Goal: Check status: Check status

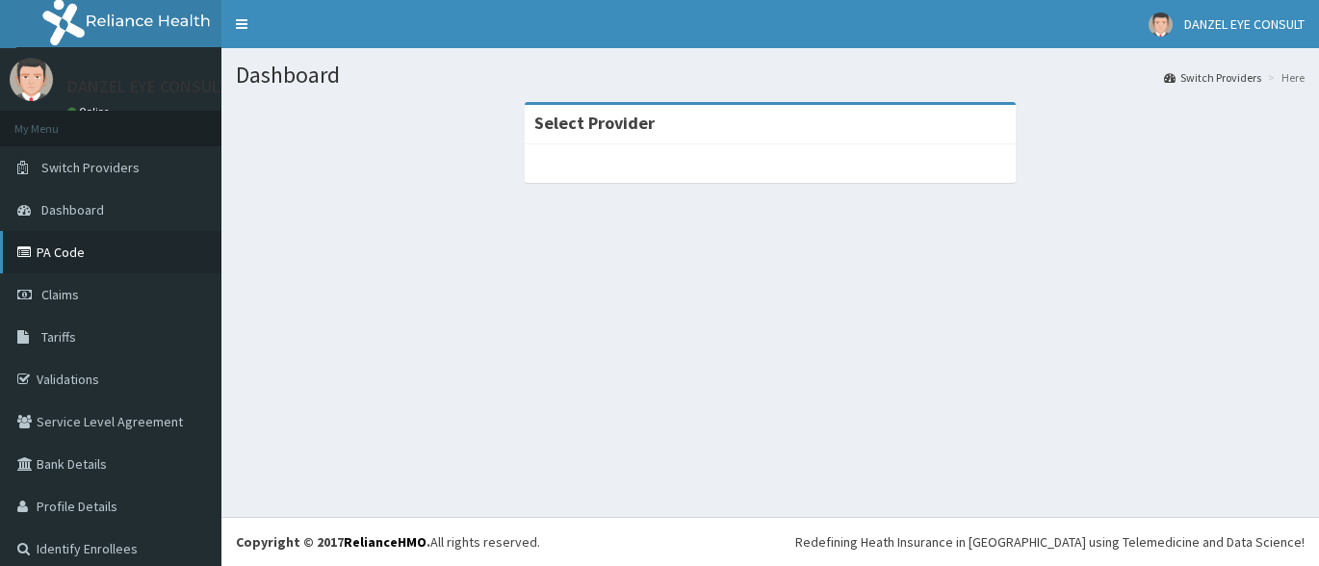
click at [55, 252] on link "PA Code" at bounding box center [110, 252] width 221 height 42
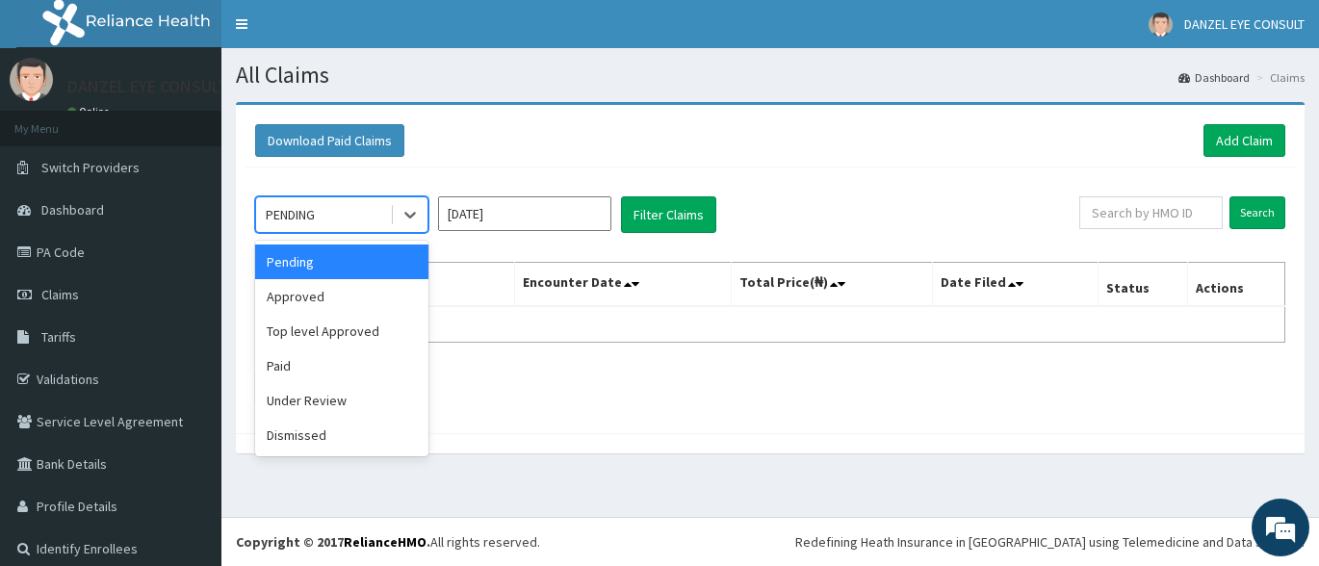
click at [376, 224] on div "PENDING" at bounding box center [323, 214] width 134 height 31
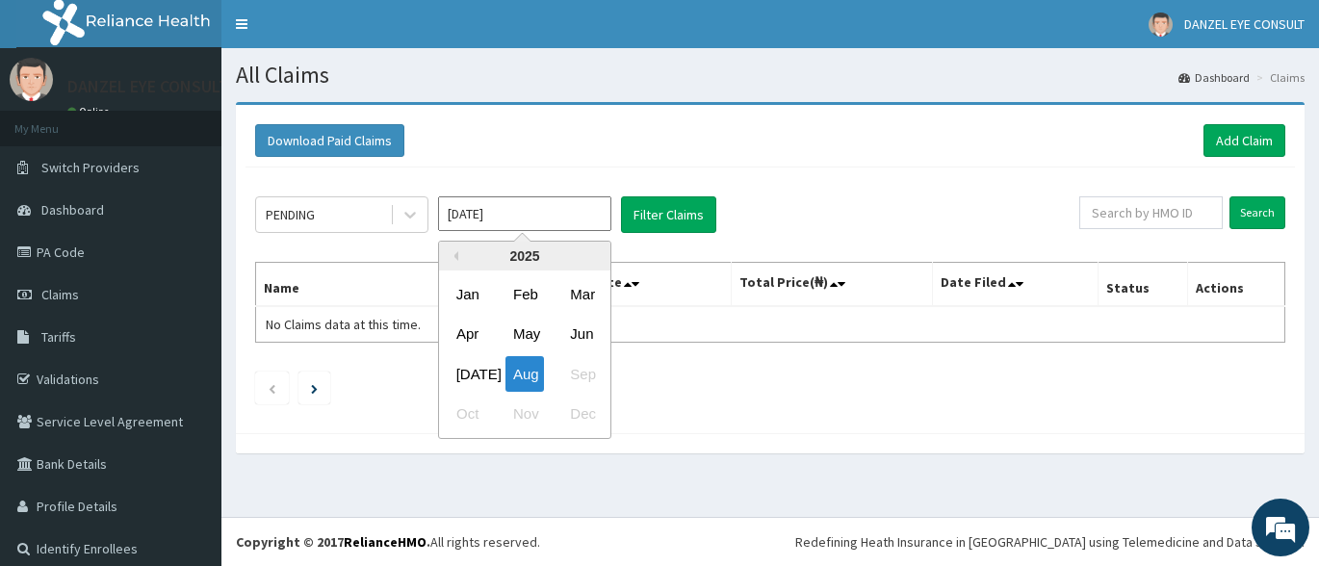
click at [524, 227] on input "[DATE]" at bounding box center [524, 213] width 173 height 35
click at [470, 367] on div "[DATE]" at bounding box center [468, 374] width 39 height 36
type input "[DATE]"
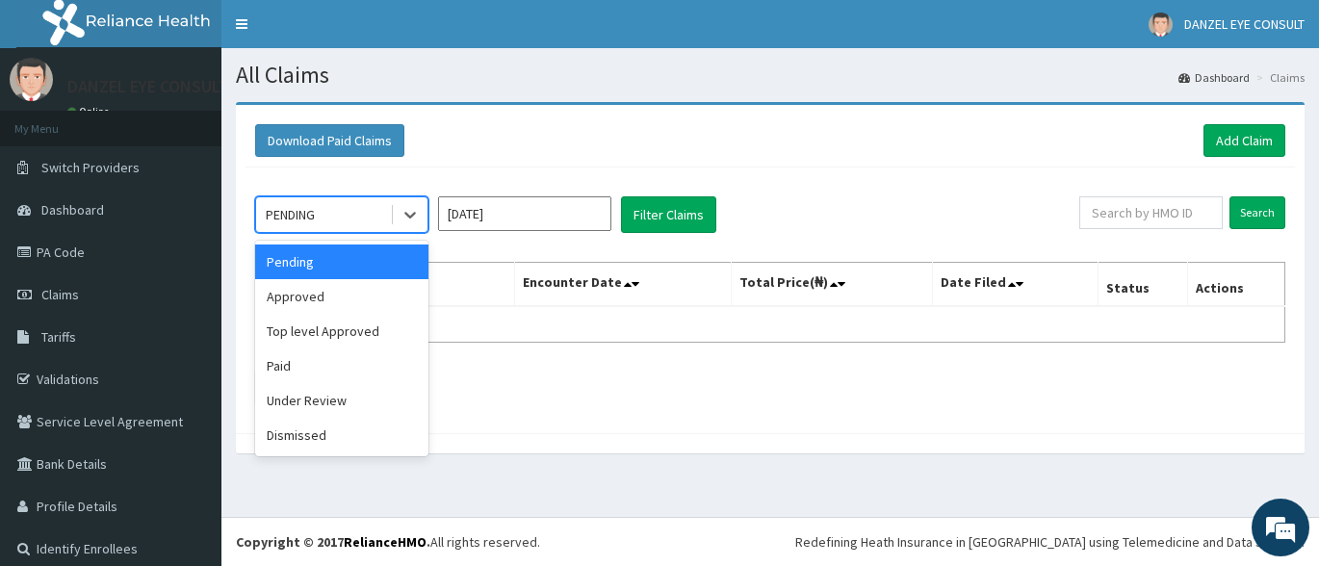
click at [314, 220] on div "PENDING" at bounding box center [290, 214] width 49 height 19
click at [312, 269] on div "Pending" at bounding box center [341, 262] width 173 height 35
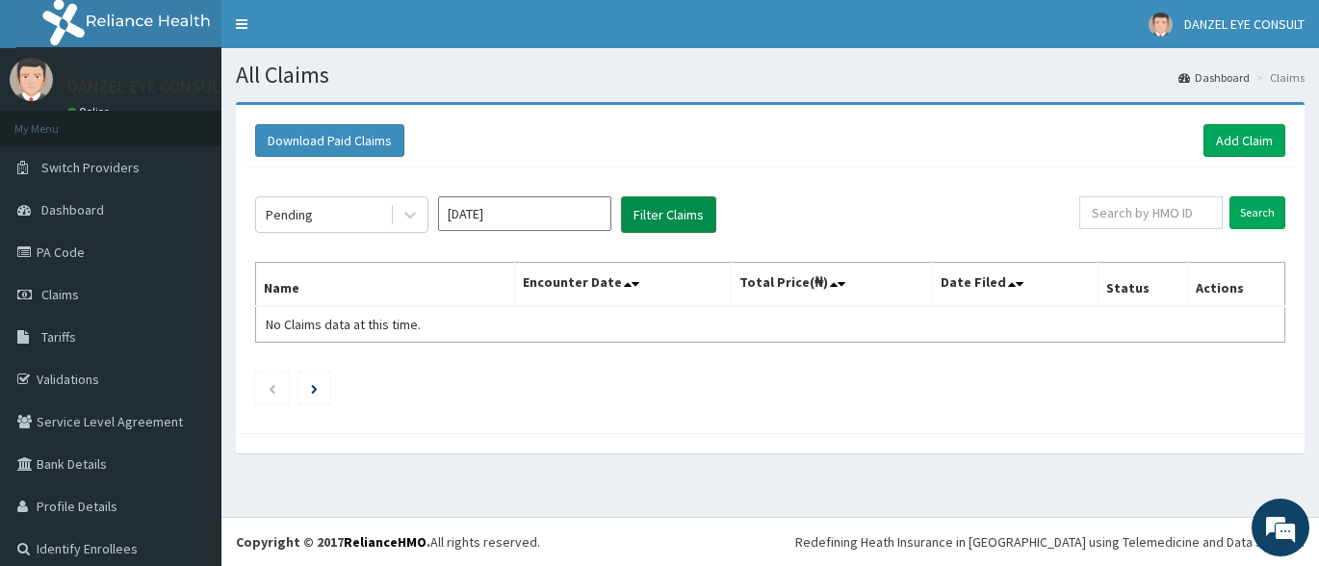
click at [667, 228] on button "Filter Claims" at bounding box center [668, 214] width 95 height 37
click at [385, 222] on div "Pending" at bounding box center [323, 214] width 134 height 31
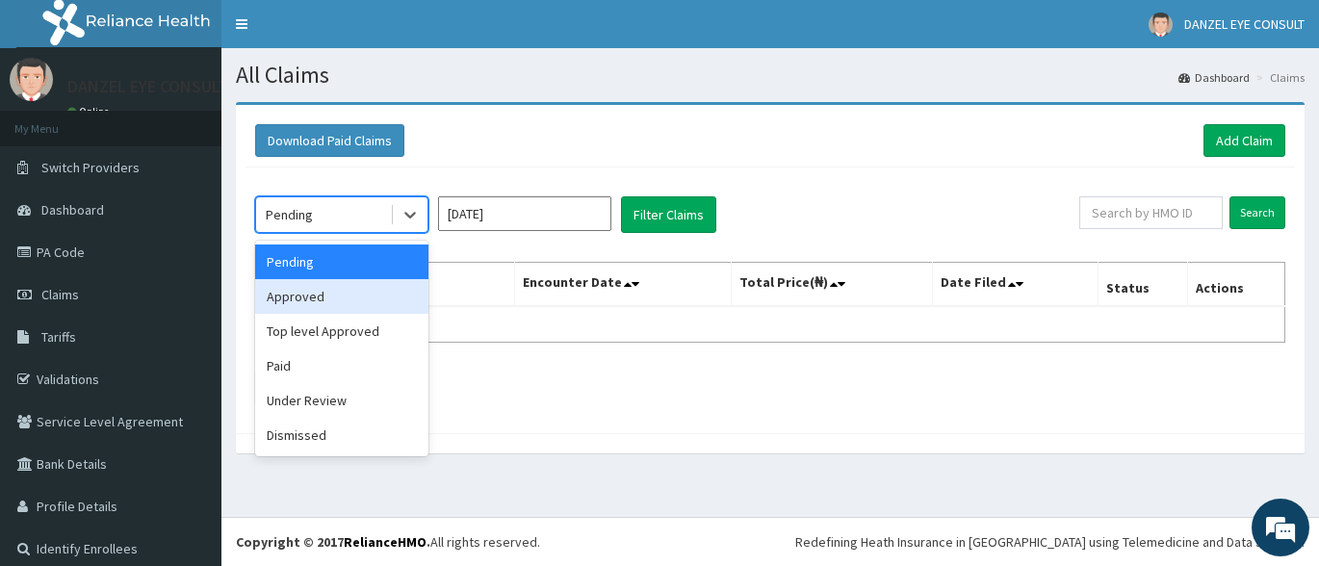
click at [370, 285] on div "Approved" at bounding box center [341, 296] width 173 height 35
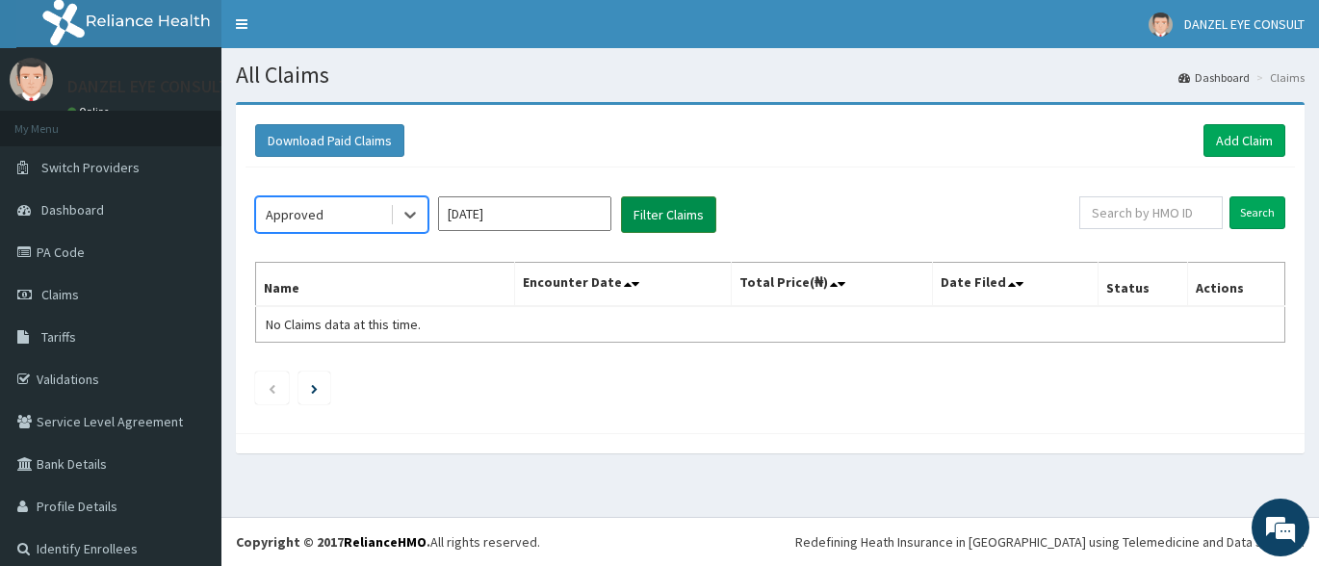
click at [695, 216] on button "Filter Claims" at bounding box center [668, 214] width 95 height 37
click at [676, 218] on button "Filter Claims" at bounding box center [668, 214] width 95 height 37
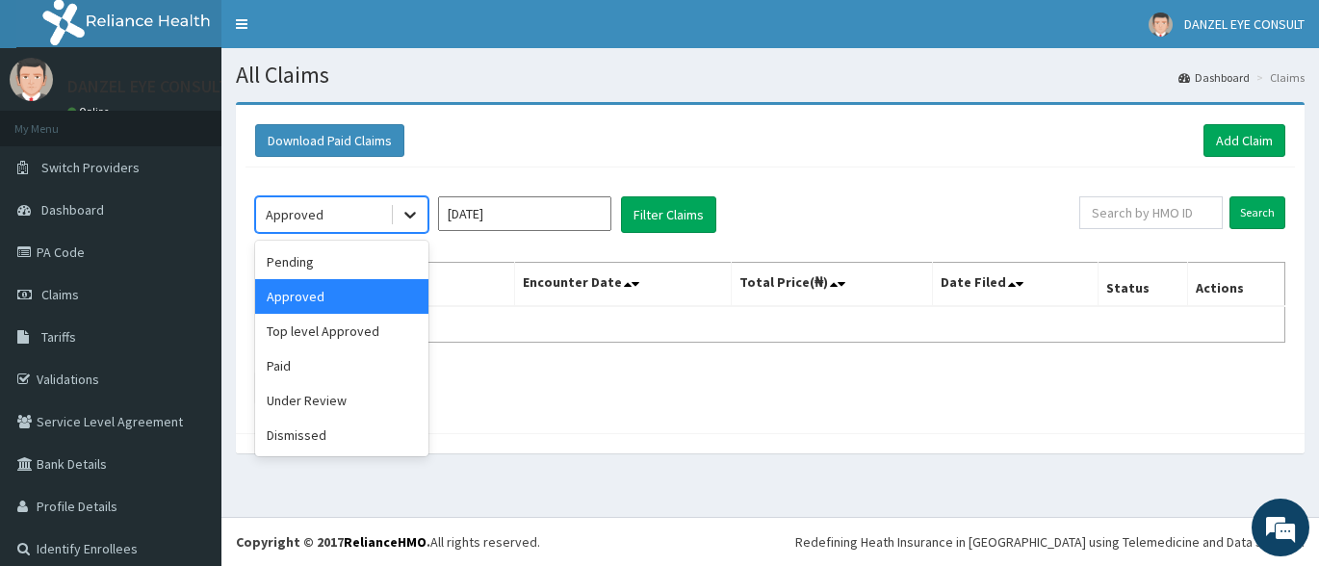
click at [416, 217] on icon at bounding box center [410, 214] width 19 height 19
click at [309, 333] on div "Top level Approved" at bounding box center [341, 331] width 173 height 35
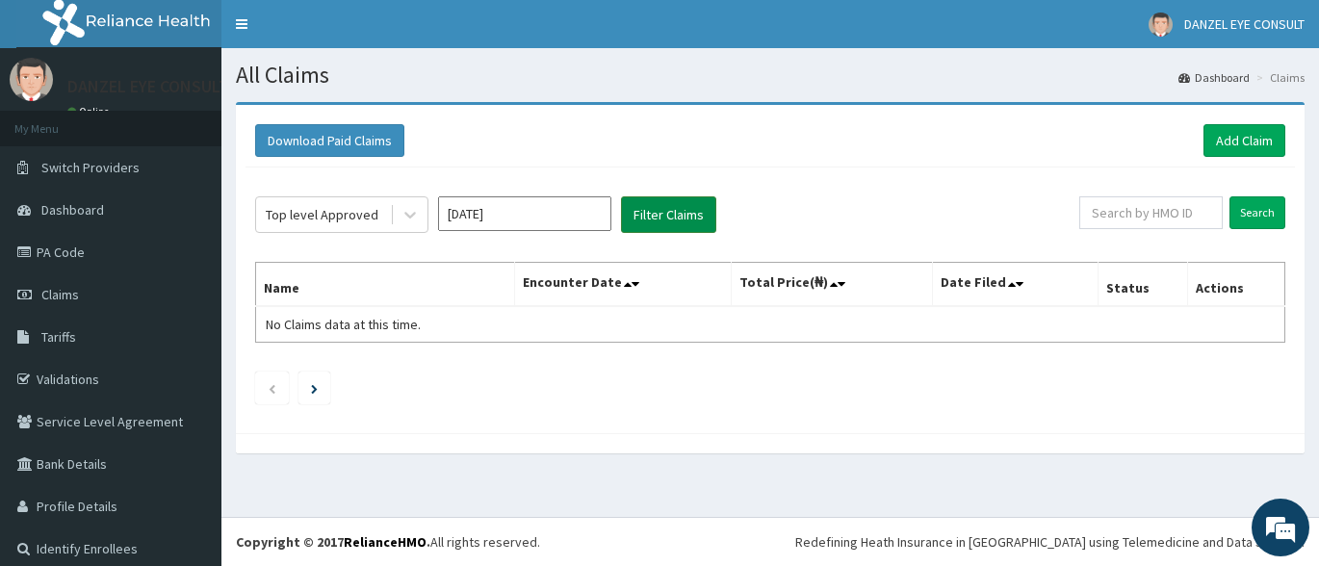
click at [685, 208] on button "Filter Claims" at bounding box center [668, 214] width 95 height 37
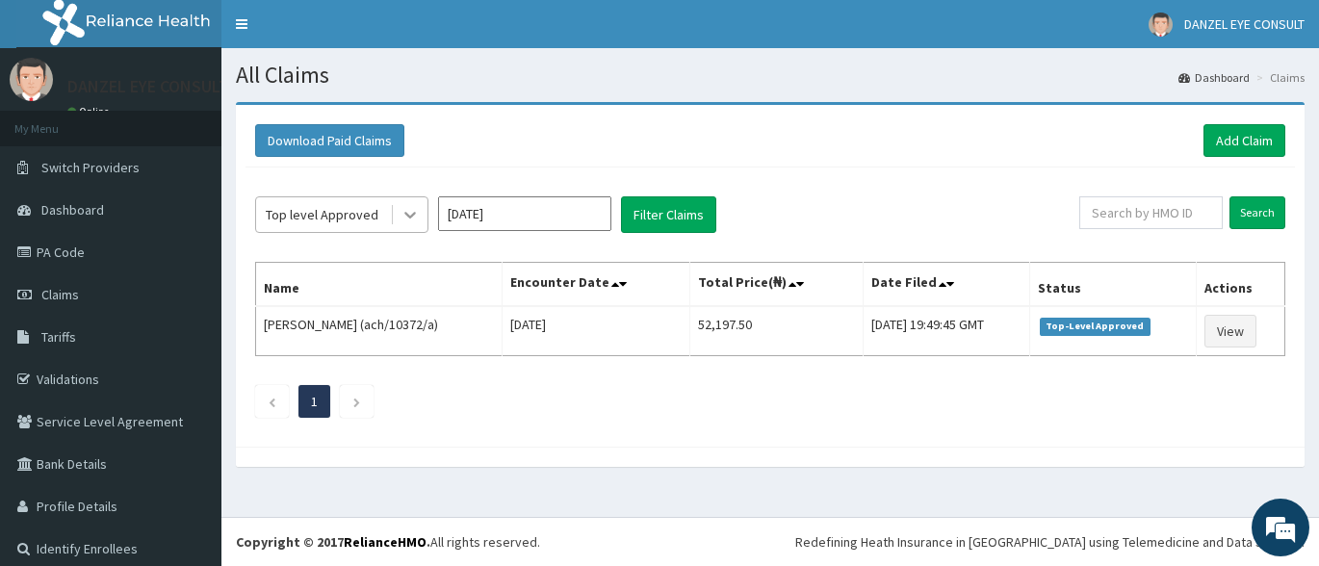
click at [416, 212] on icon at bounding box center [410, 214] width 19 height 19
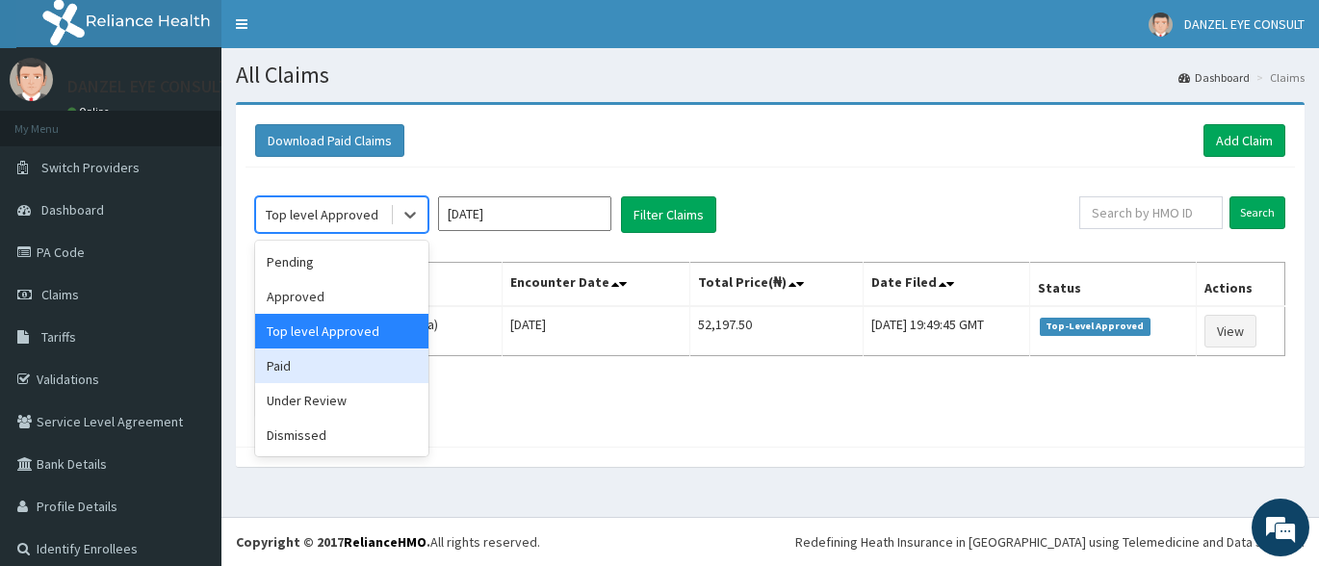
click at [315, 377] on div "Paid" at bounding box center [341, 366] width 173 height 35
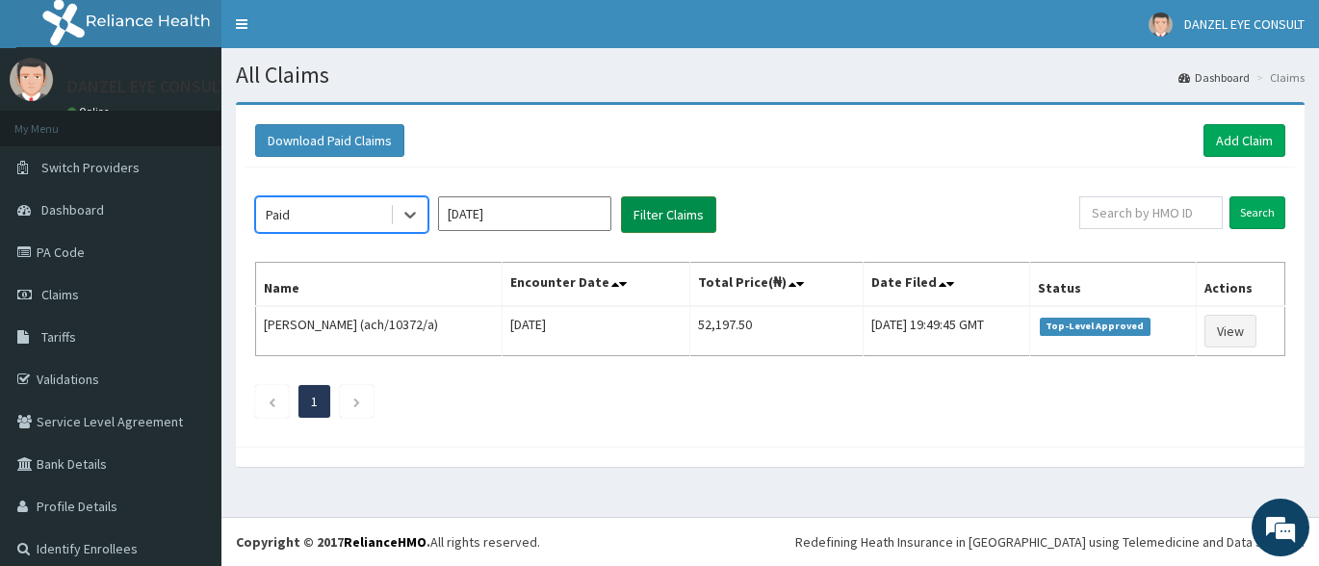
click at [667, 223] on button "Filter Claims" at bounding box center [668, 214] width 95 height 37
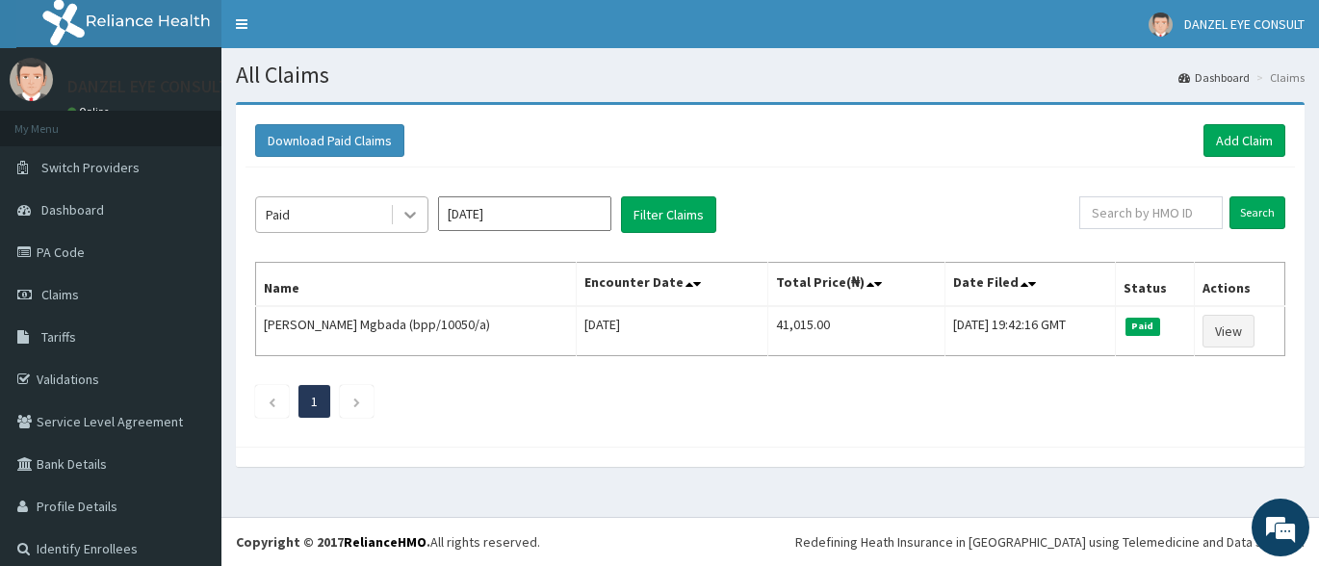
click at [418, 214] on icon at bounding box center [410, 214] width 19 height 19
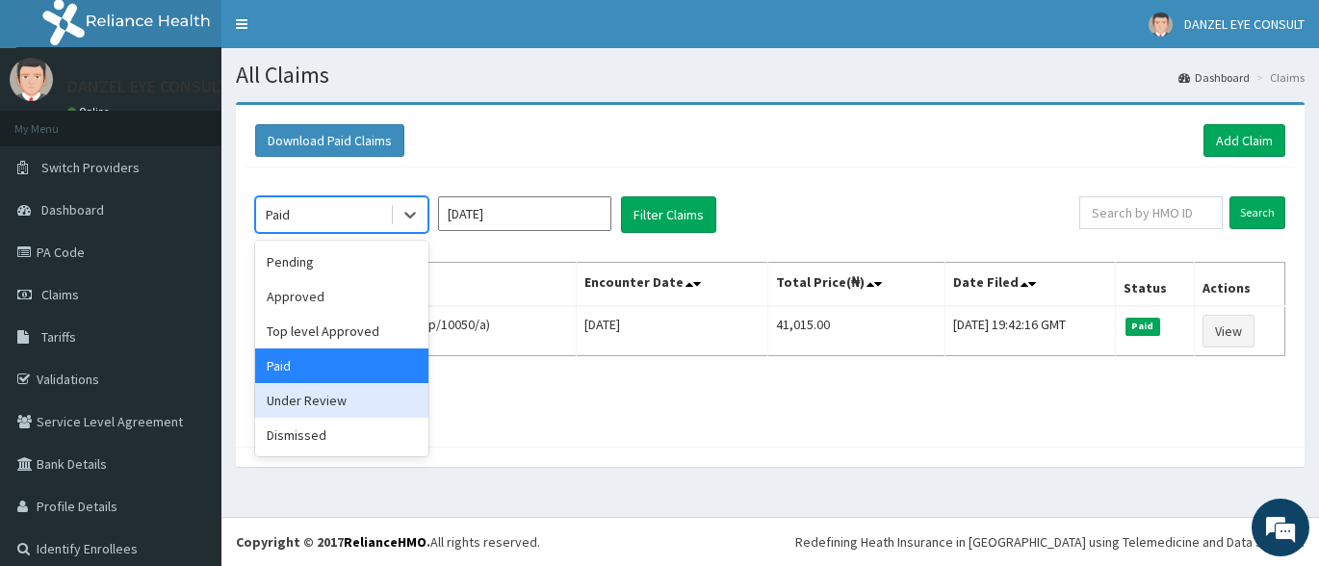
click at [310, 399] on div "Under Review" at bounding box center [341, 400] width 173 height 35
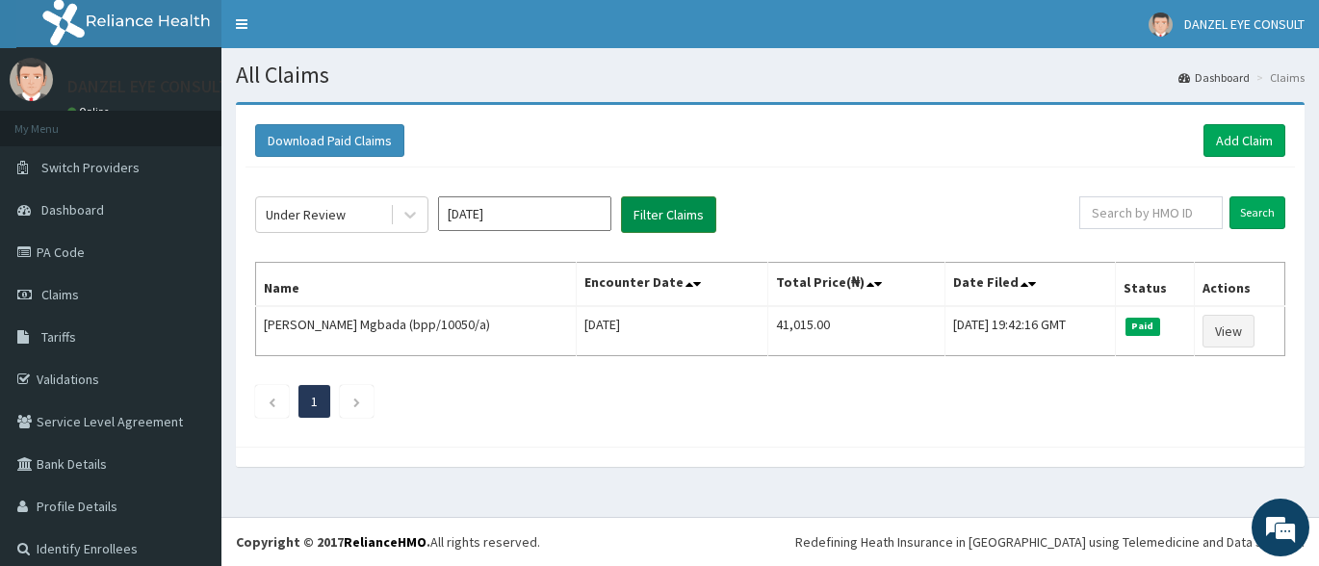
click at [660, 216] on button "Filter Claims" at bounding box center [668, 214] width 95 height 37
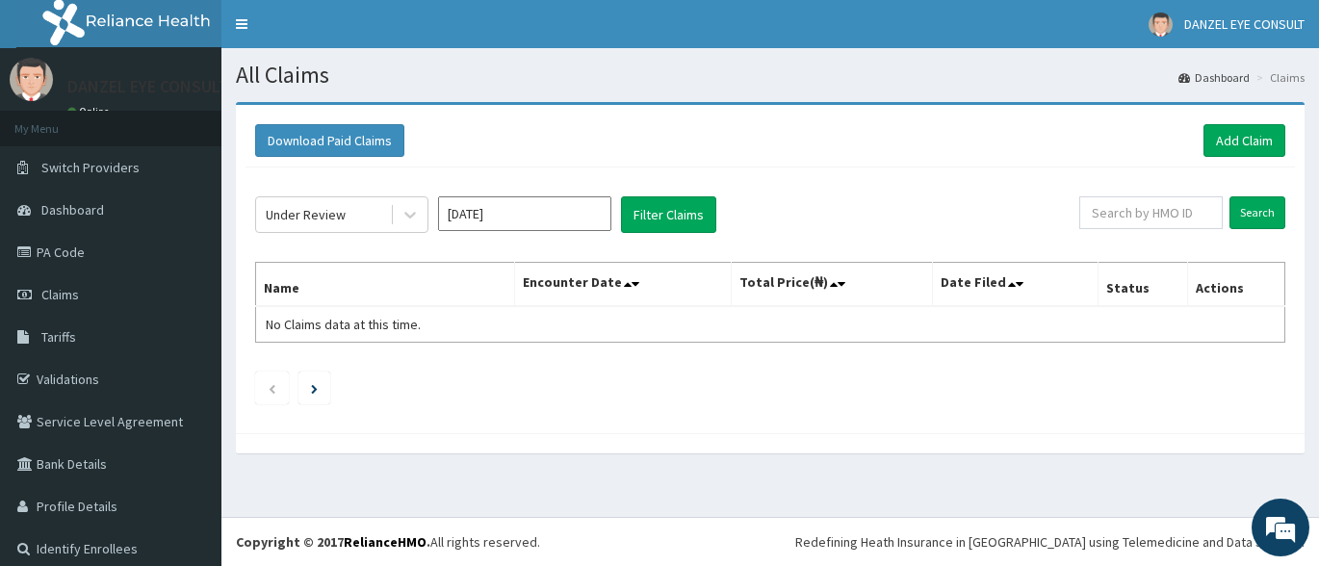
click at [578, 343] on table "Name Encounter Date Total Price(₦) Date Filed Status Actions No Claims data at …" at bounding box center [770, 302] width 1030 height 81
click at [116, 168] on span "Switch Providers" at bounding box center [90, 167] width 98 height 17
click at [106, 164] on span "Switch Providers" at bounding box center [90, 167] width 98 height 17
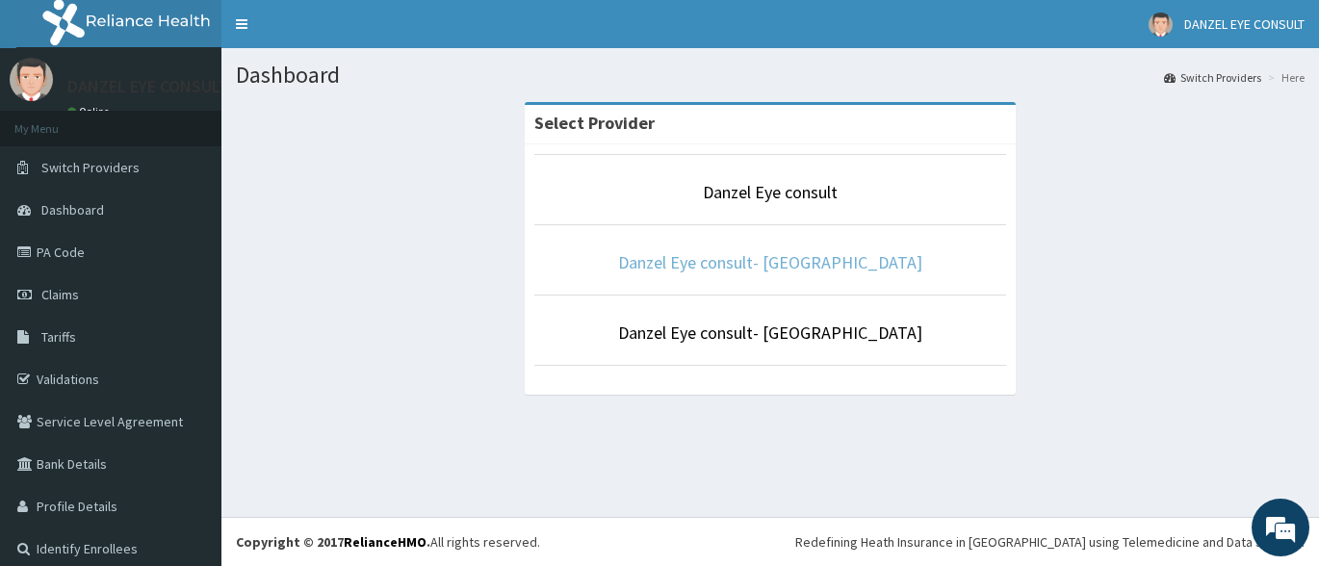
click at [768, 260] on link "Danzel Eye consult- [GEOGRAPHIC_DATA]" at bounding box center [770, 262] width 304 height 22
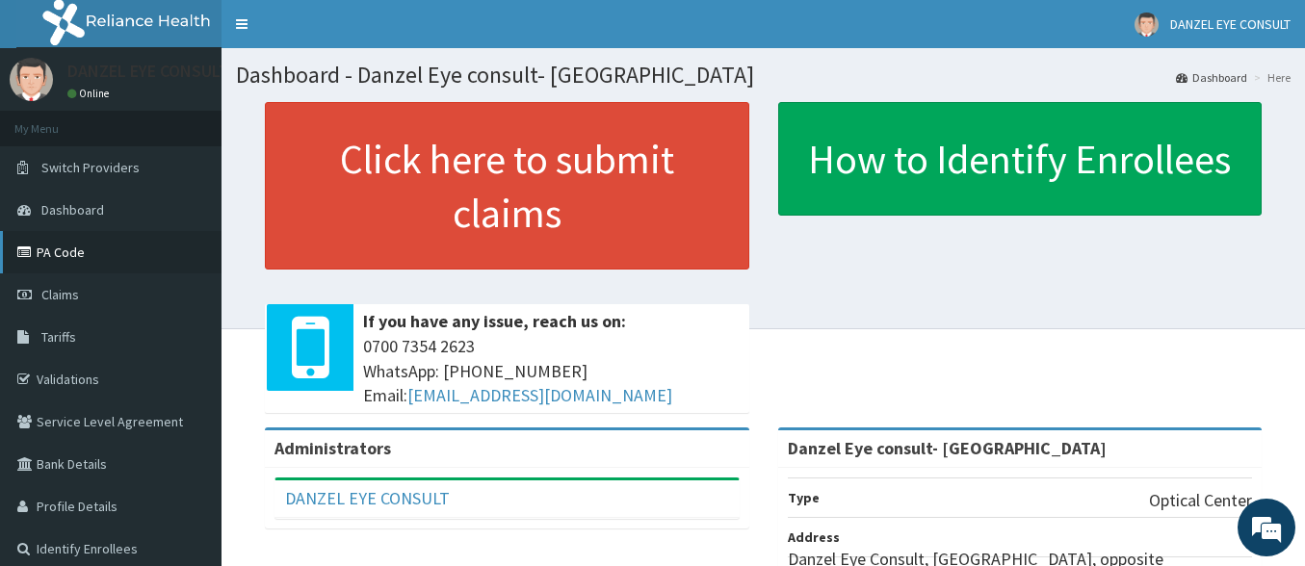
click at [61, 254] on link "PA Code" at bounding box center [110, 252] width 221 height 42
